Goal: Task Accomplishment & Management: Use online tool/utility

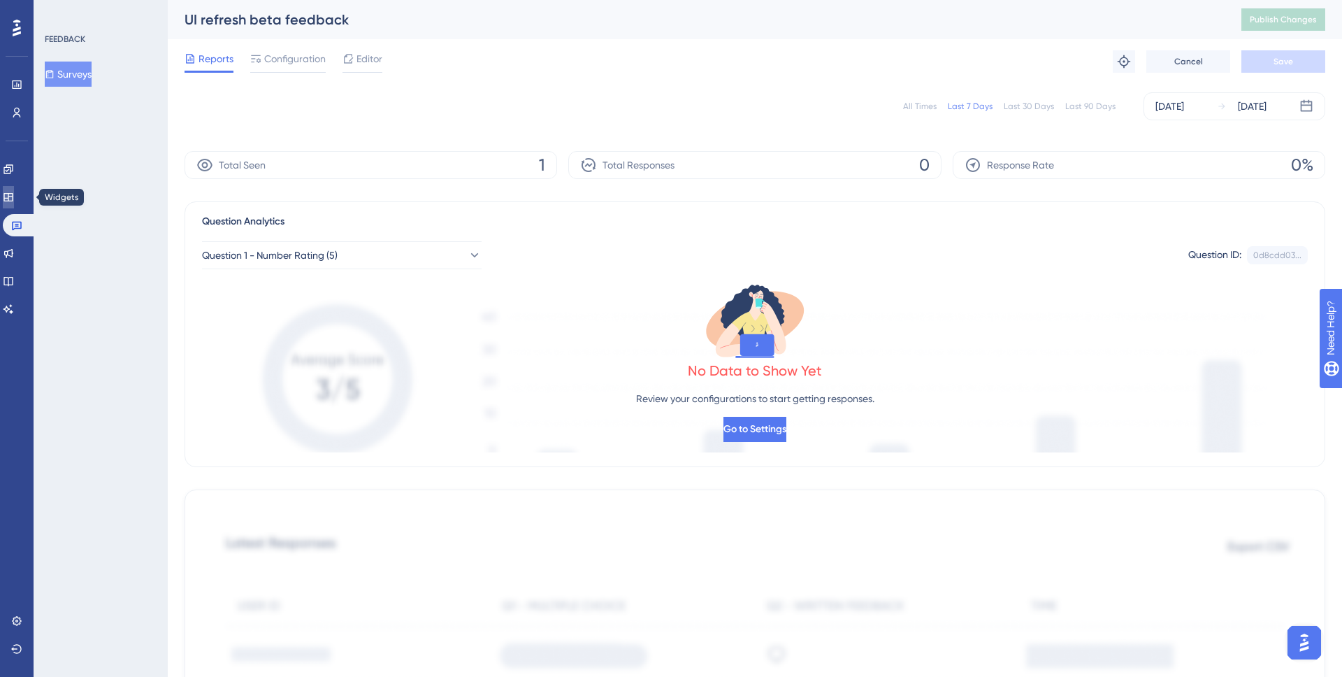
click at [14, 204] on link at bounding box center [8, 197] width 11 height 22
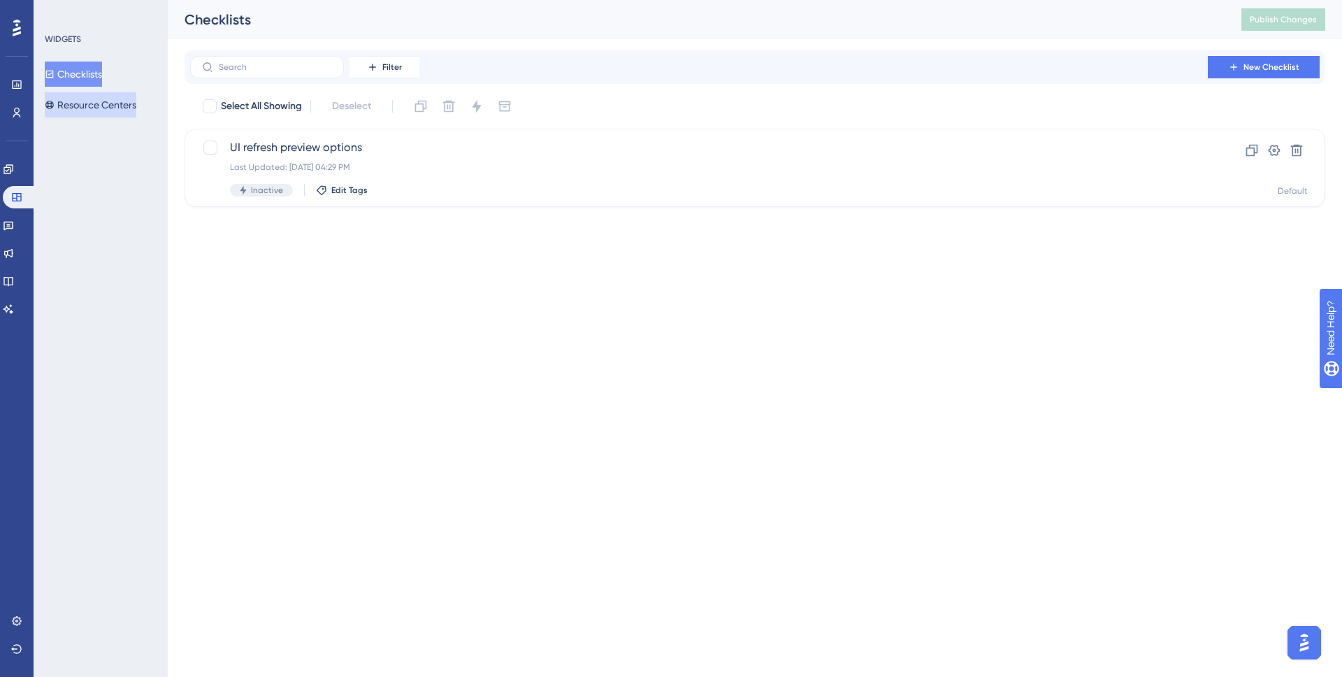
click at [102, 98] on button "Resource Centers" at bounding box center [91, 104] width 92 height 25
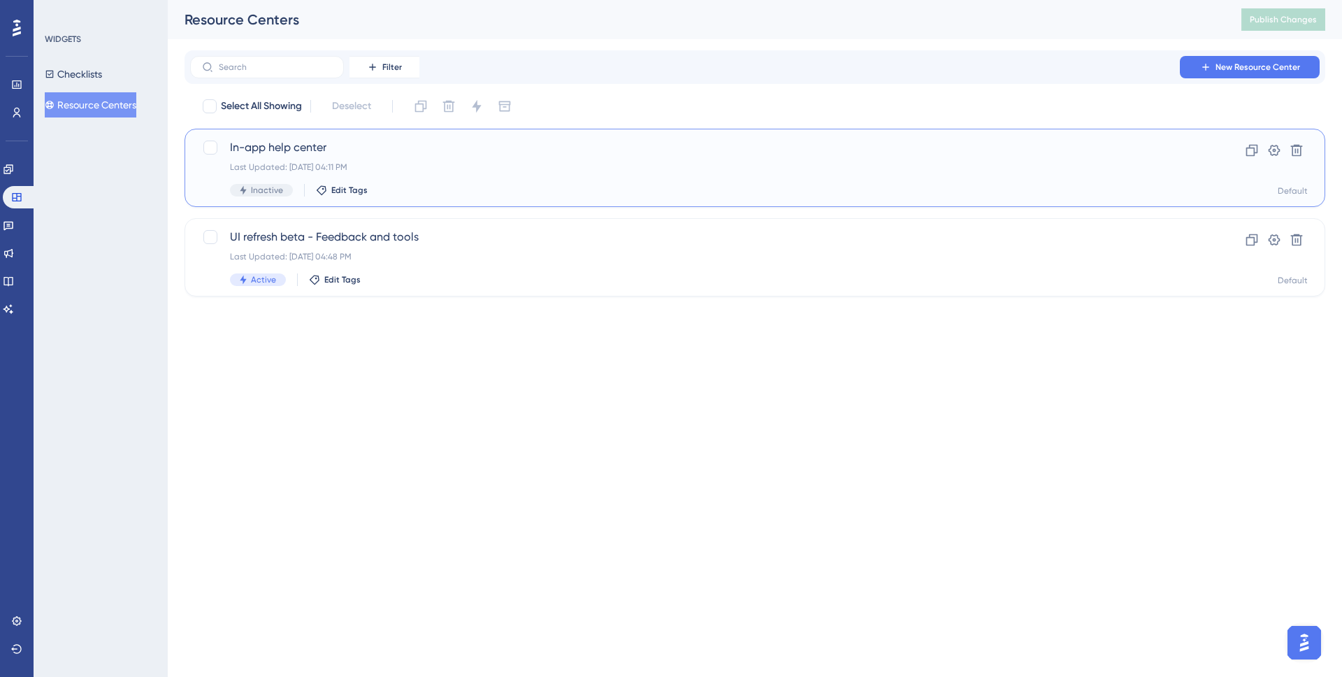
click at [414, 172] on div "Last Updated: [DATE] 04:11 PM" at bounding box center [699, 166] width 938 height 11
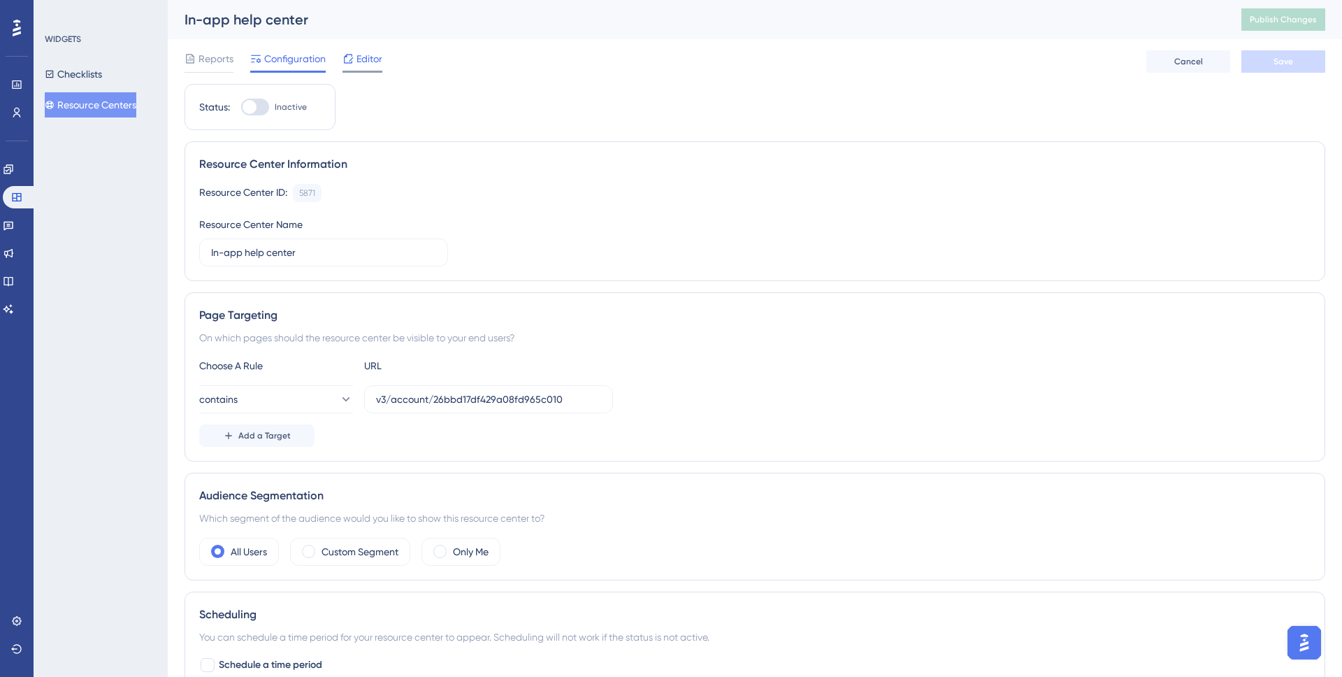
click at [356, 64] on span "Editor" at bounding box center [369, 58] width 26 height 17
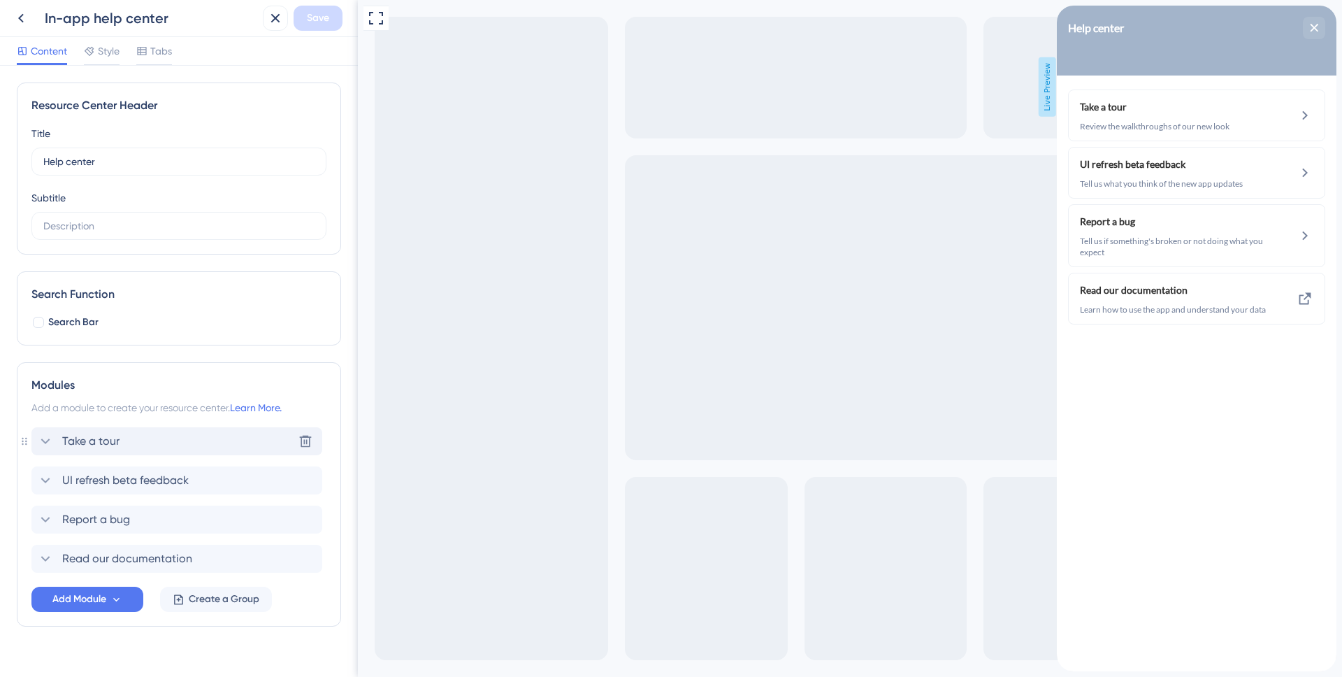
click at [140, 442] on div "Take a tour Delete" at bounding box center [176, 441] width 291 height 28
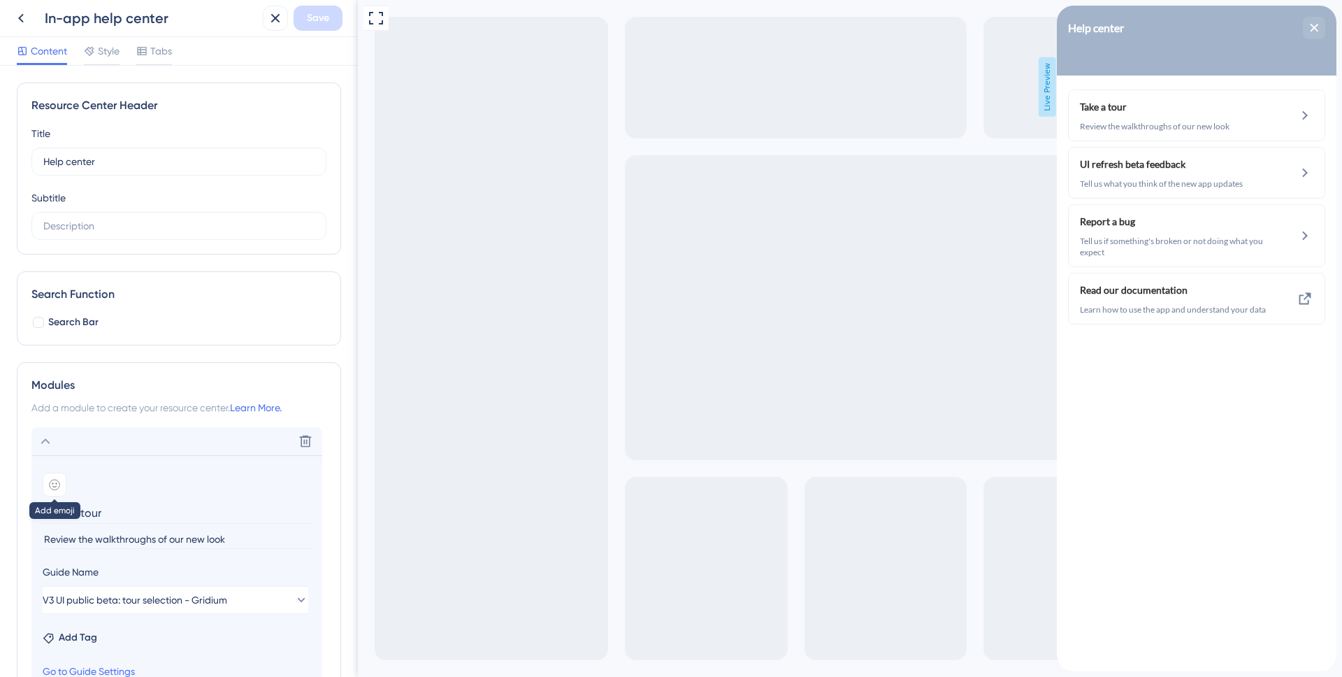
click at [50, 484] on icon at bounding box center [54, 484] width 11 height 11
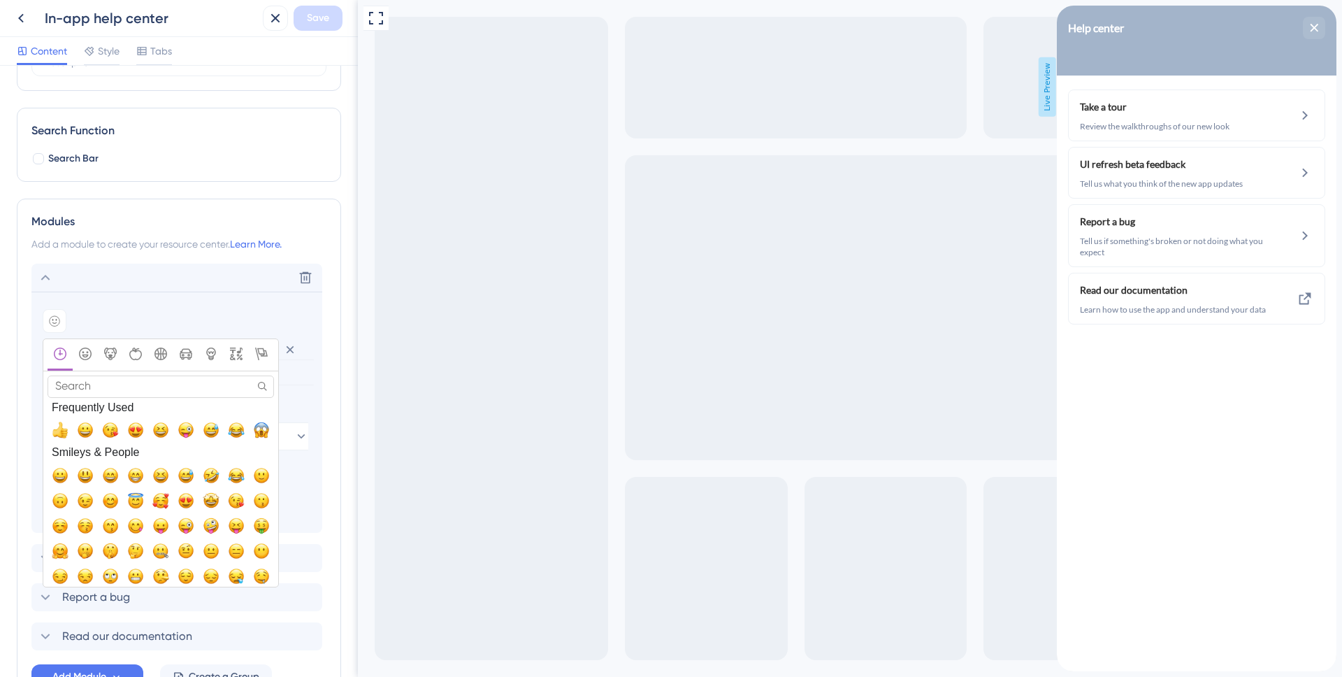
scroll to position [181, 0]
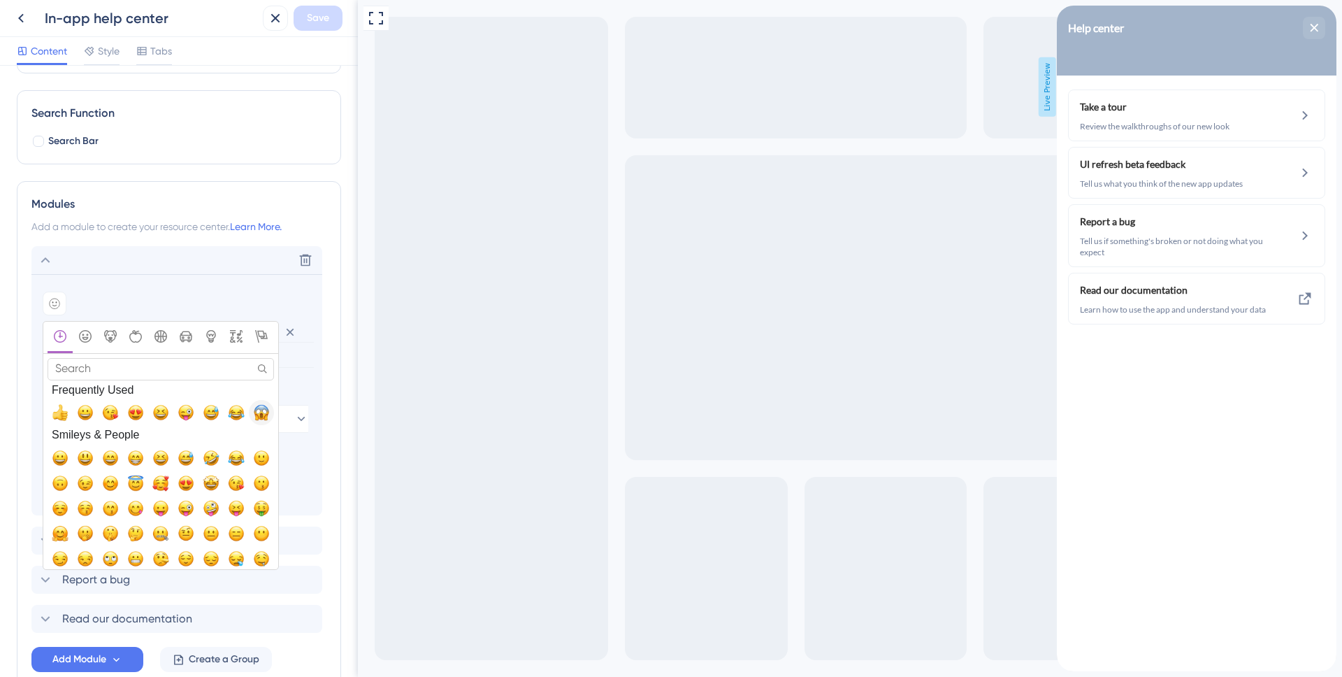
click at [260, 415] on span "😱, scream" at bounding box center [261, 412] width 17 height 17
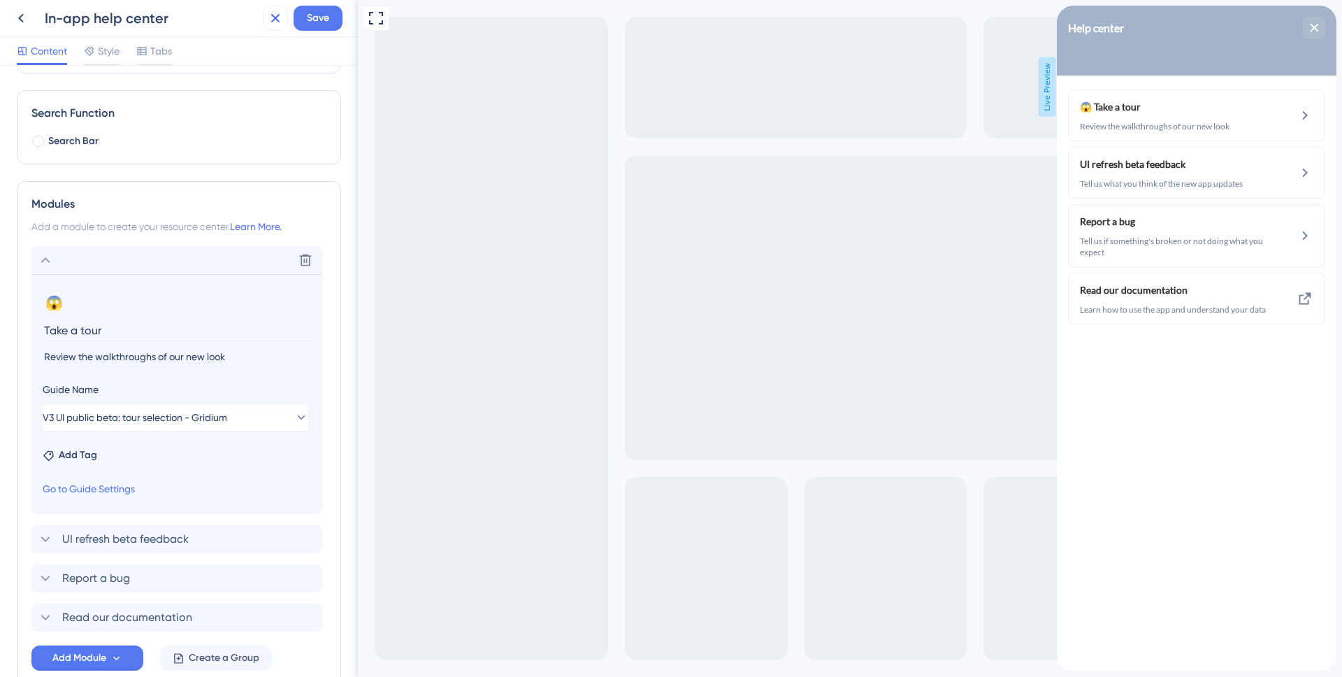
click at [269, 24] on icon at bounding box center [275, 18] width 17 height 17
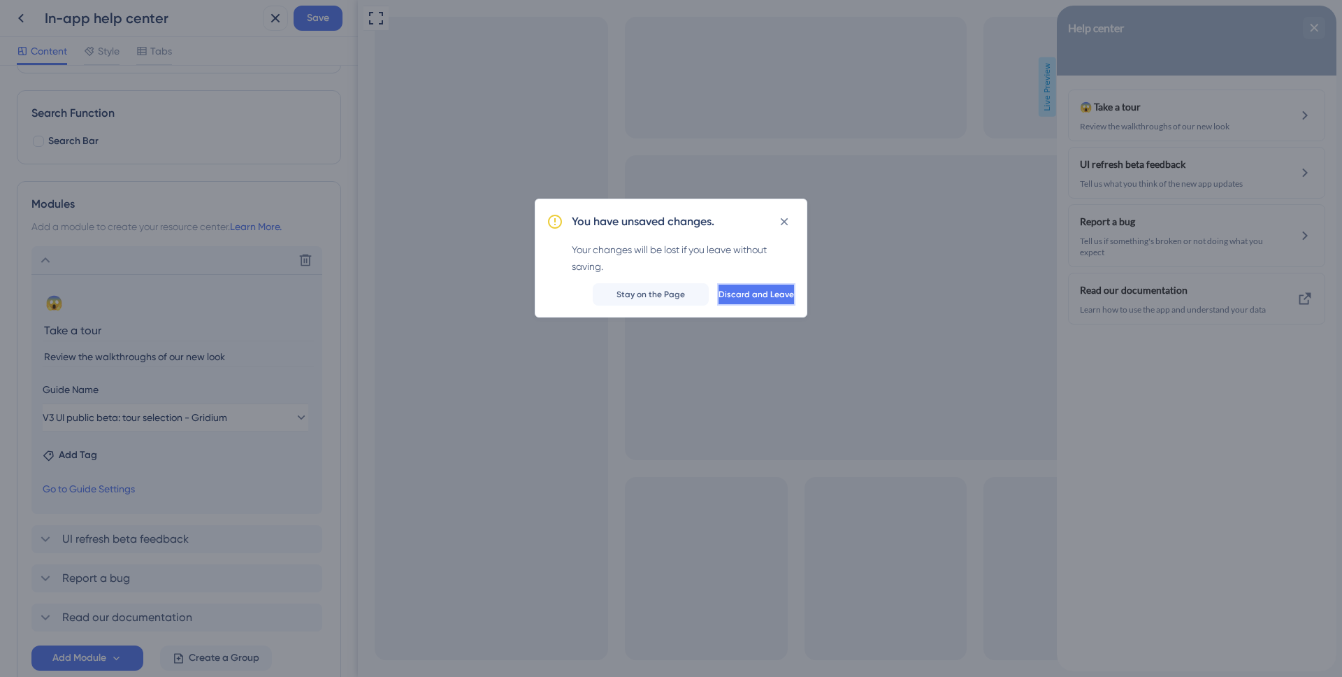
click at [719, 295] on span "Discard and Leave" at bounding box center [756, 294] width 75 height 11
